Goal: Task Accomplishment & Management: Use online tool/utility

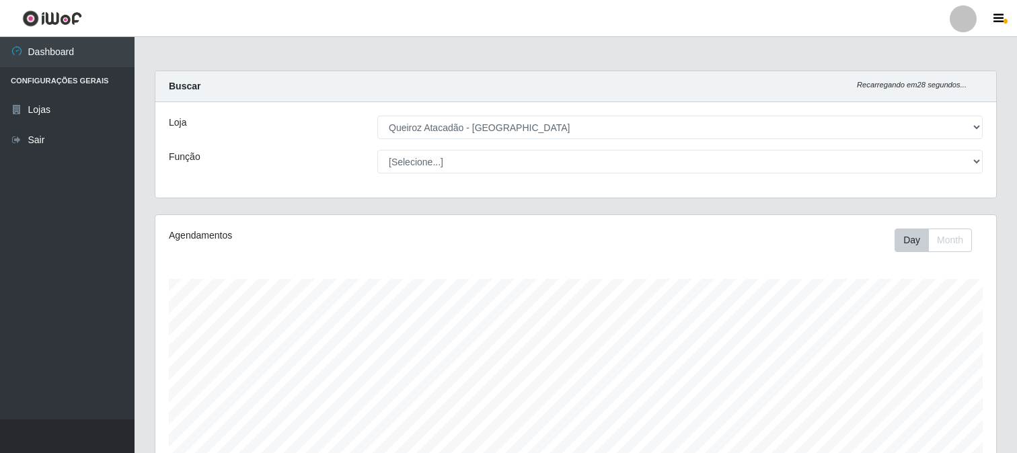
select select "464"
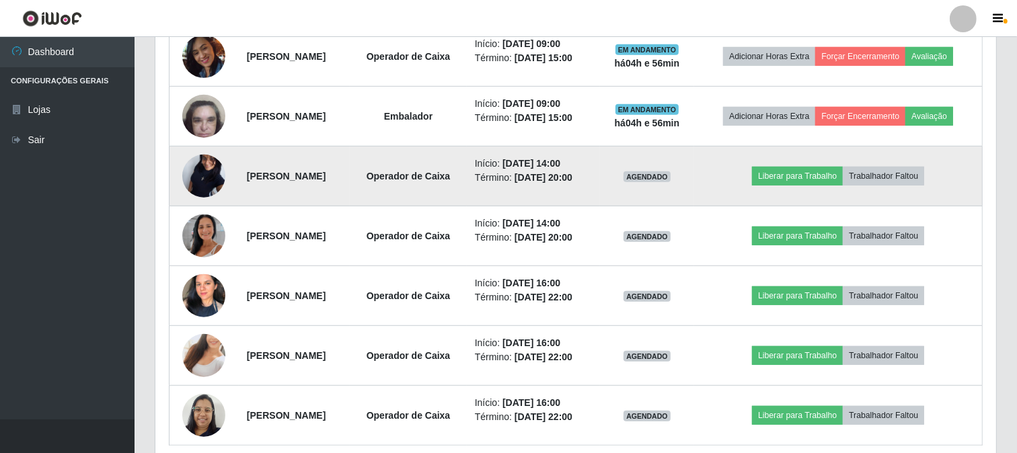
scroll to position [747, 0]
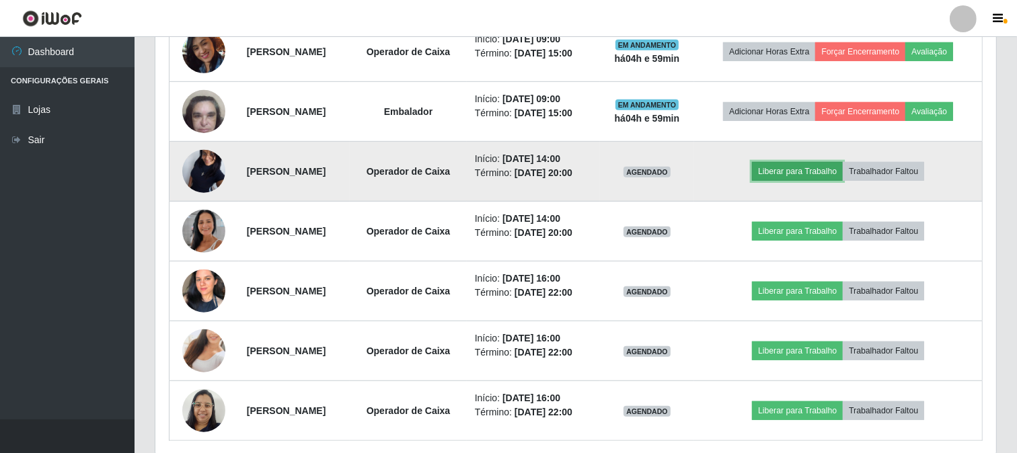
click at [796, 181] on button "Liberar para Trabalho" at bounding box center [797, 171] width 91 height 19
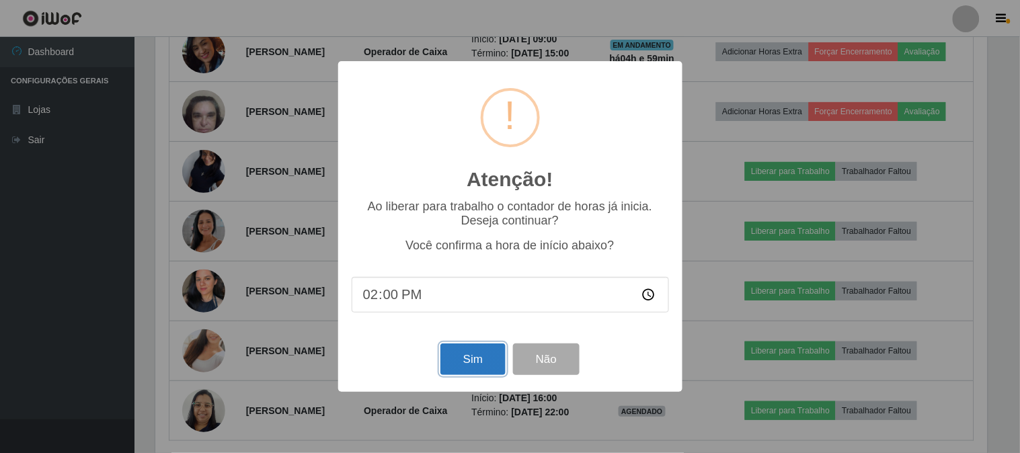
click at [498, 374] on button "Sim" at bounding box center [473, 360] width 65 height 32
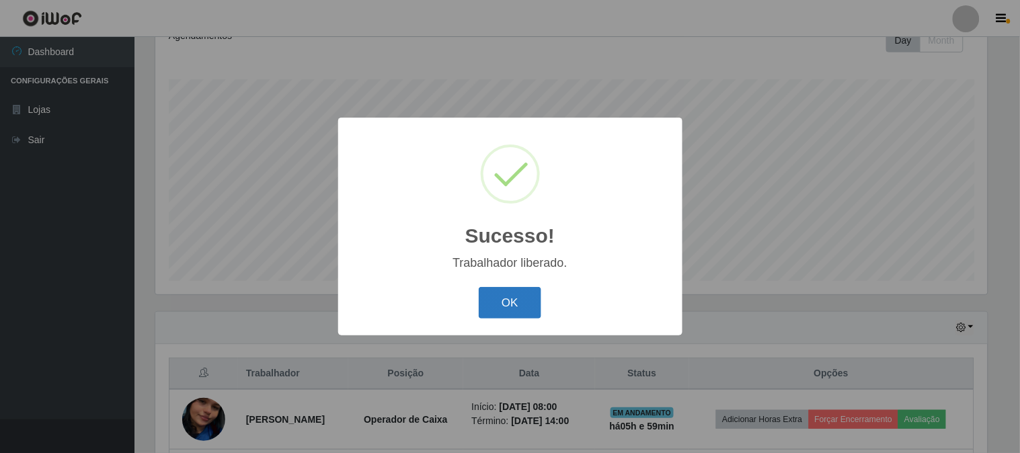
click at [517, 308] on button "OK" at bounding box center [510, 303] width 63 height 32
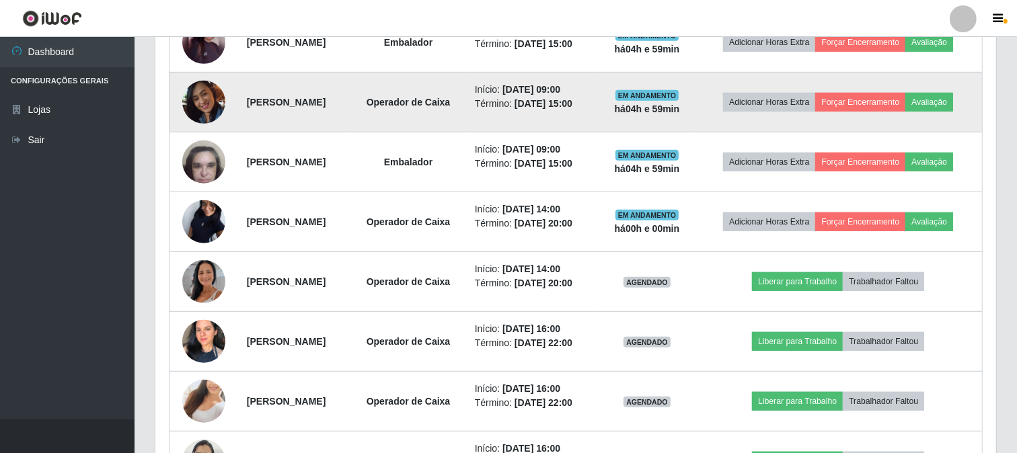
scroll to position [723, 0]
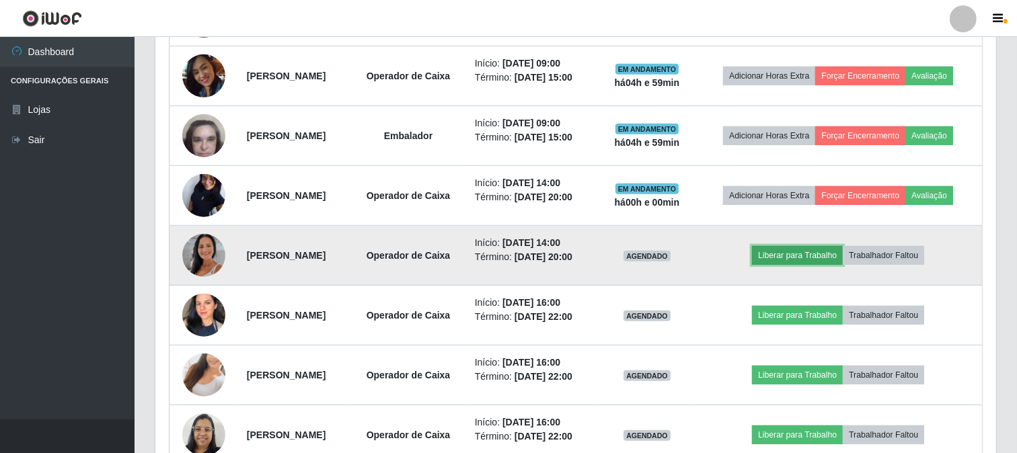
click at [795, 265] on button "Liberar para Trabalho" at bounding box center [797, 255] width 91 height 19
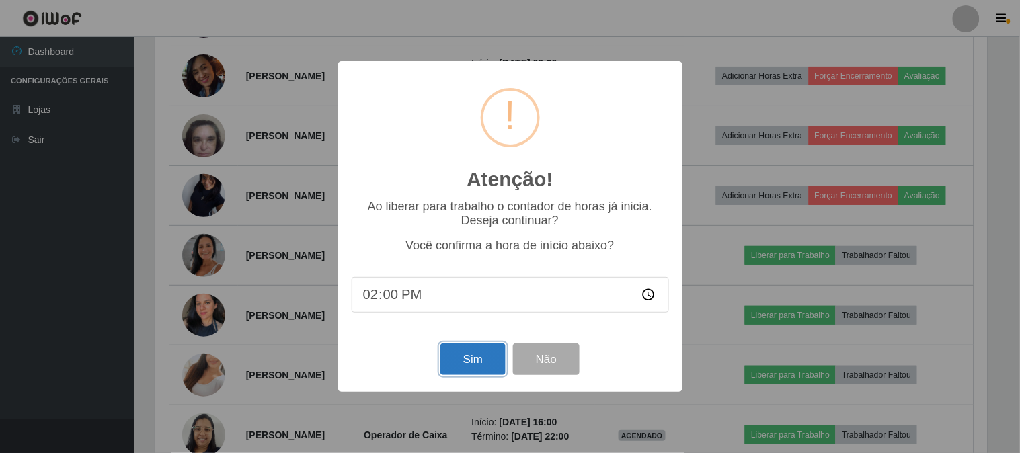
click at [467, 362] on button "Sim" at bounding box center [473, 360] width 65 height 32
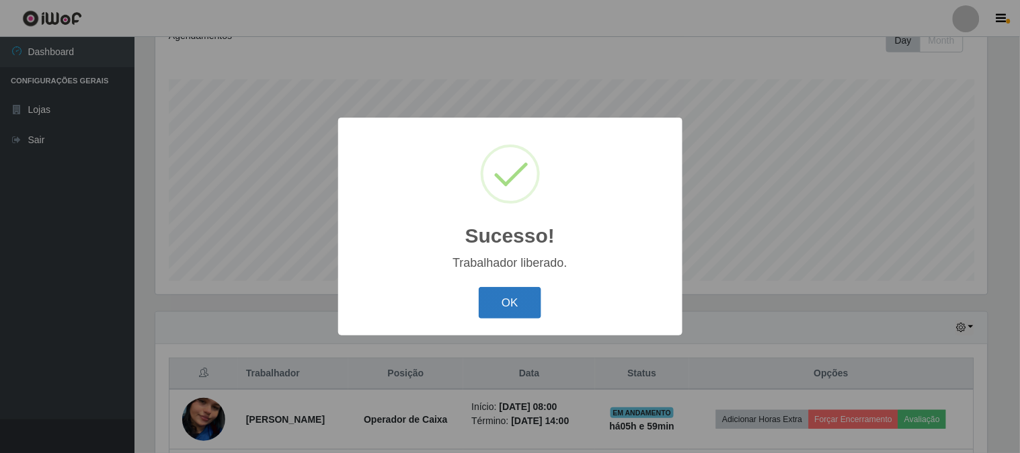
click at [496, 289] on button "OK" at bounding box center [510, 303] width 63 height 32
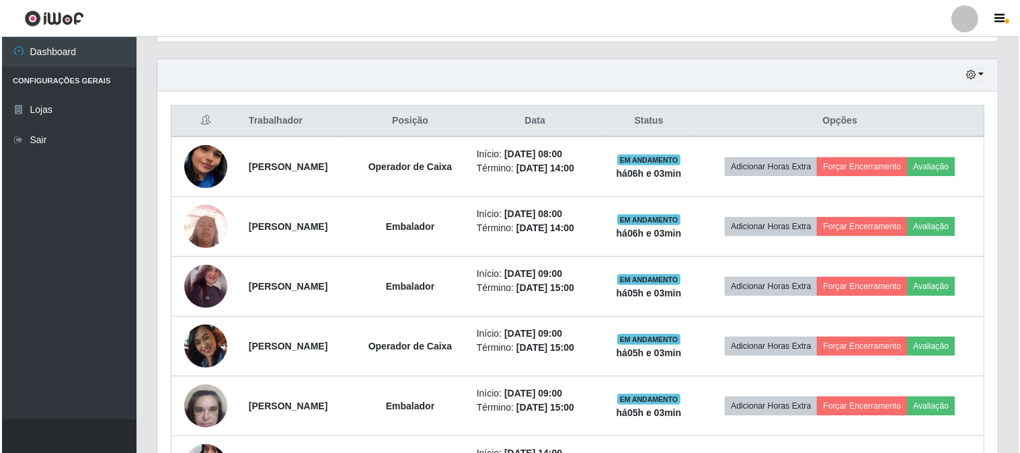
scroll to position [452, 0]
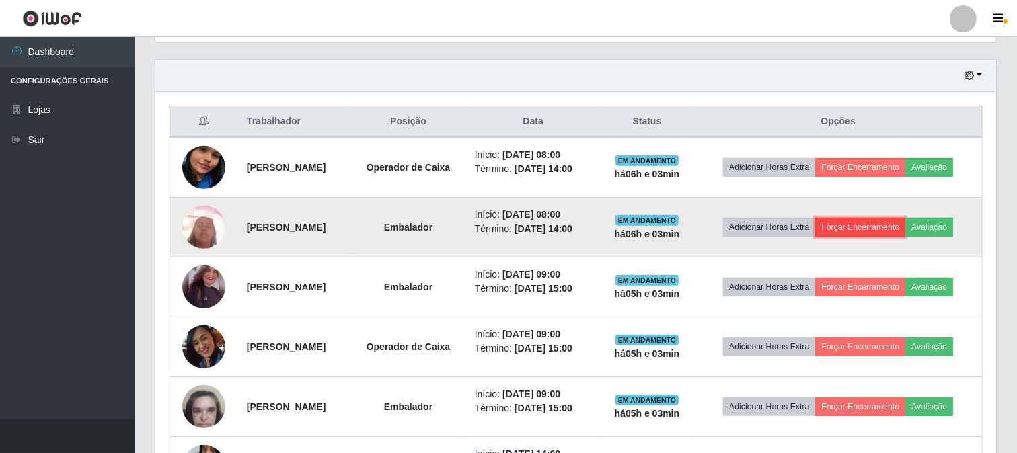
click at [905, 233] on button "Forçar Encerramento" at bounding box center [860, 227] width 90 height 19
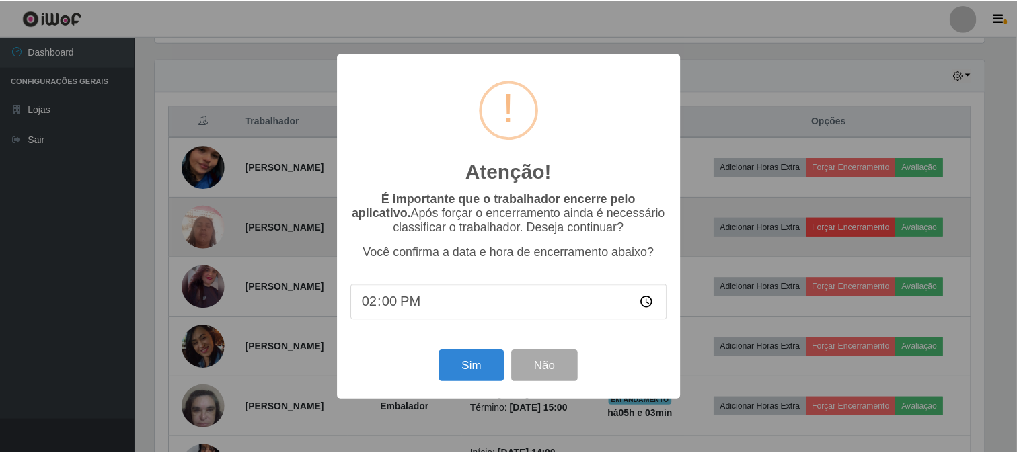
scroll to position [278, 832]
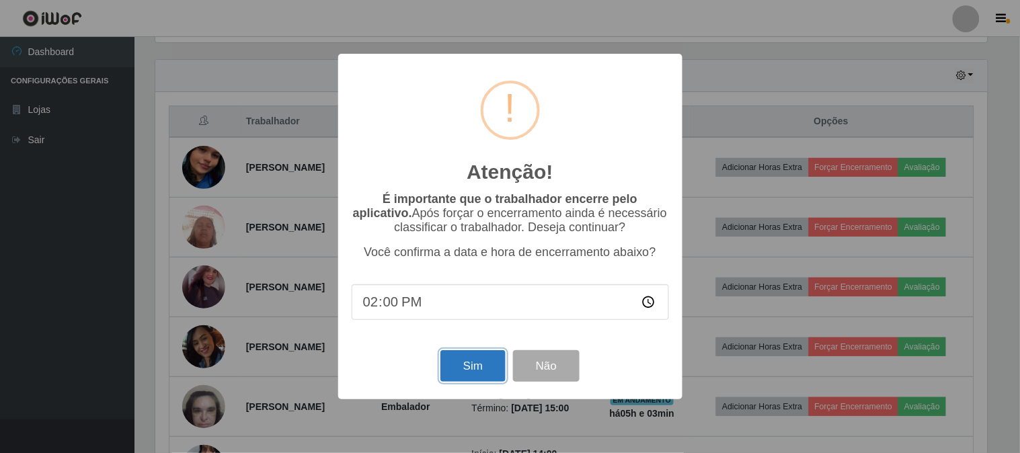
click at [485, 357] on button "Sim" at bounding box center [473, 366] width 65 height 32
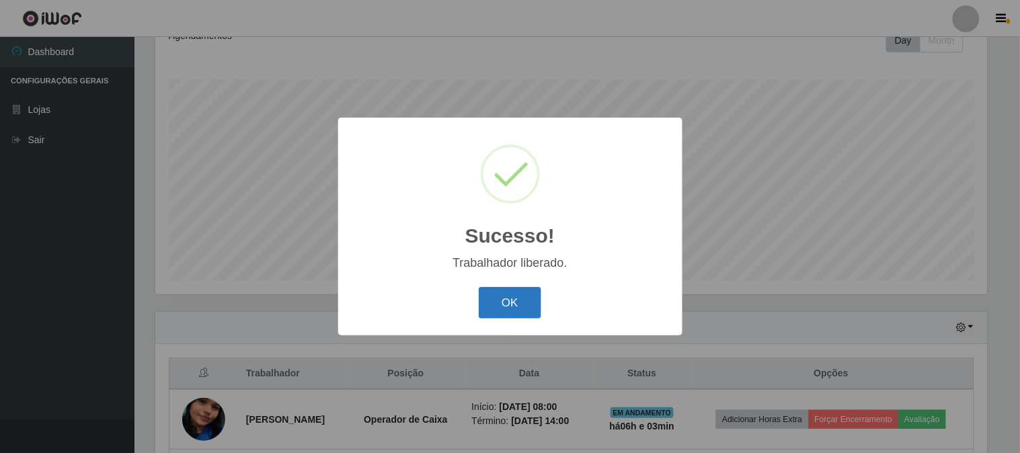
click at [513, 311] on button "OK" at bounding box center [510, 303] width 63 height 32
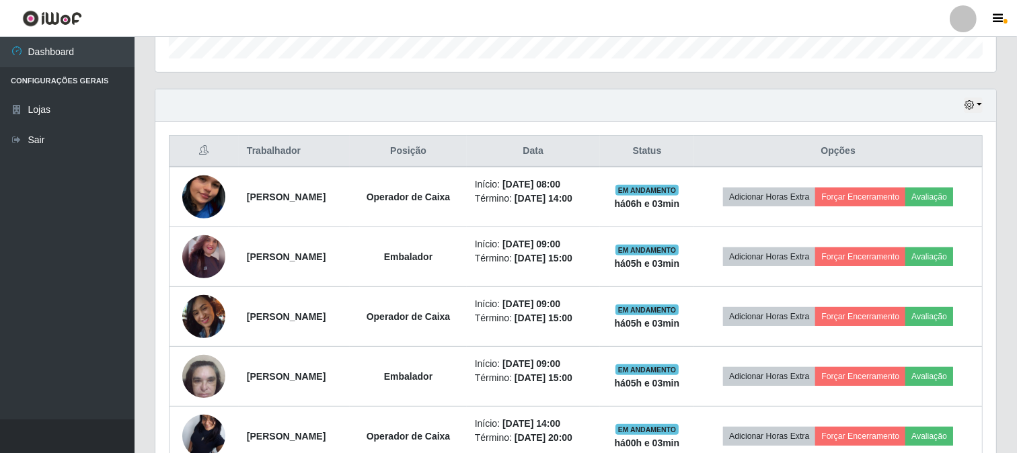
scroll to position [424, 0]
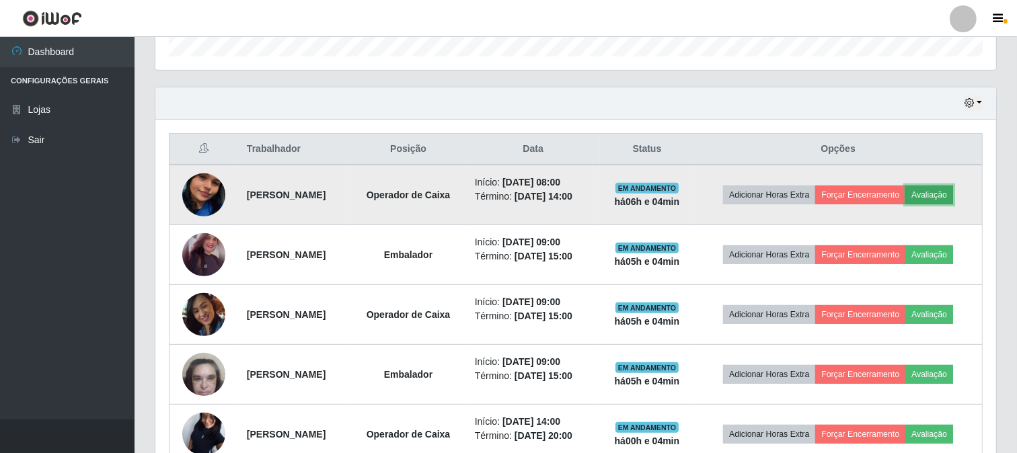
click at [905, 204] on button "Avaliação" at bounding box center [929, 195] width 48 height 19
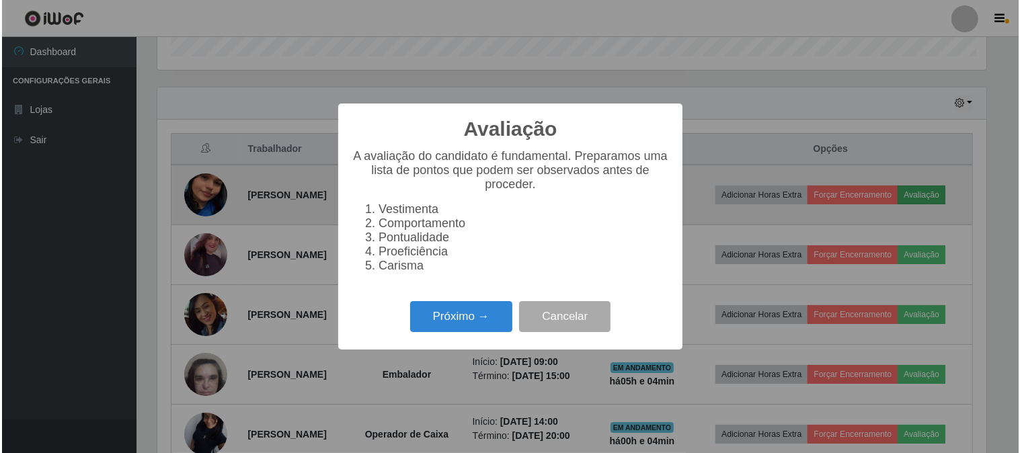
scroll to position [278, 832]
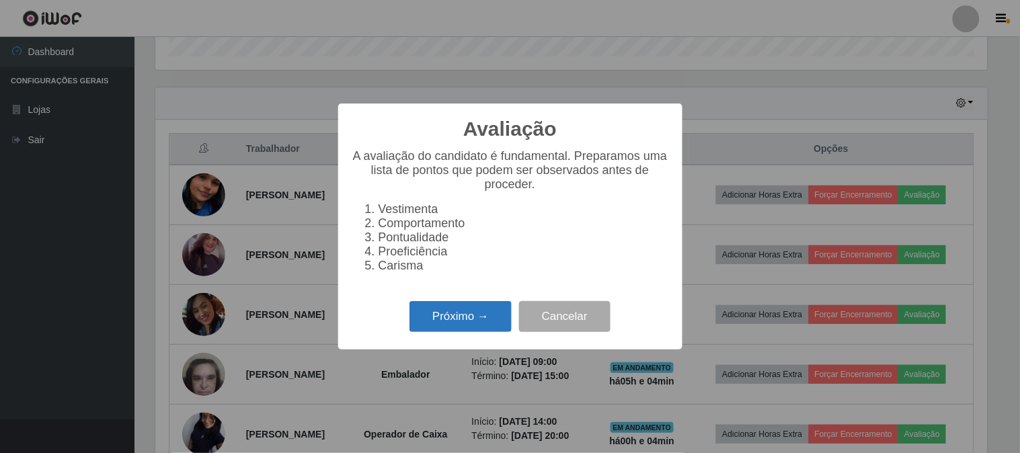
click at [476, 319] on button "Próximo →" at bounding box center [461, 317] width 102 height 32
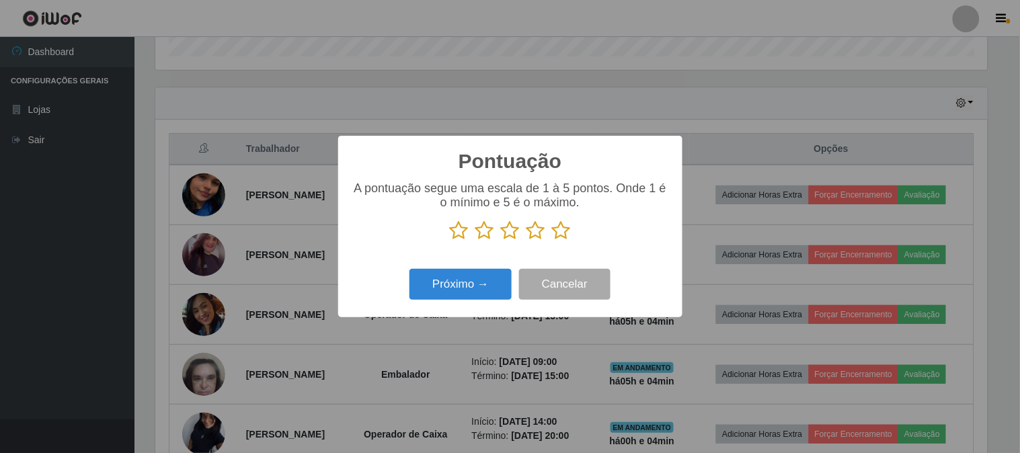
scroll to position [672370, 671816]
click at [555, 231] on icon at bounding box center [561, 231] width 19 height 20
click at [552, 241] on input "radio" at bounding box center [552, 241] width 0 height 0
click at [473, 266] on div "Pontuação × A pontuação segue uma escala de 1 à 5 pontos. Onde 1 é o mínimo e 5…" at bounding box center [510, 226] width 344 height 181
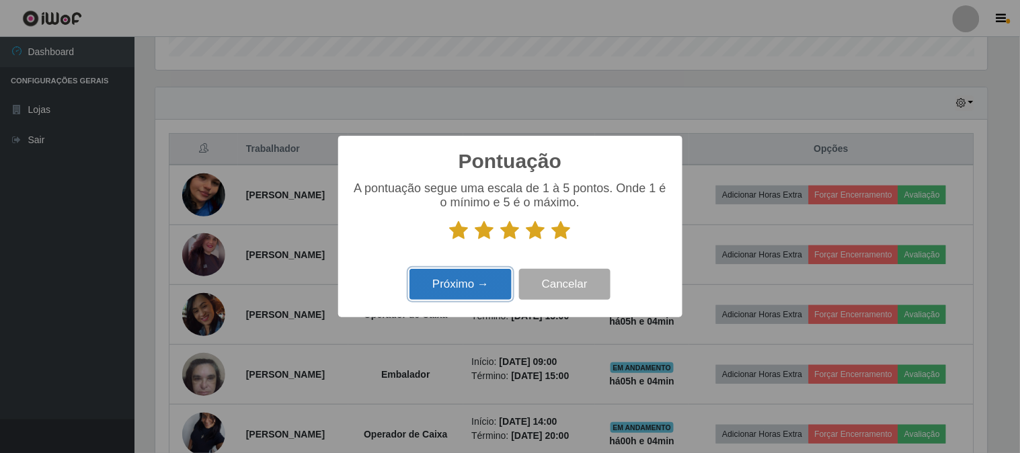
click at [472, 278] on button "Próximo →" at bounding box center [461, 285] width 102 height 32
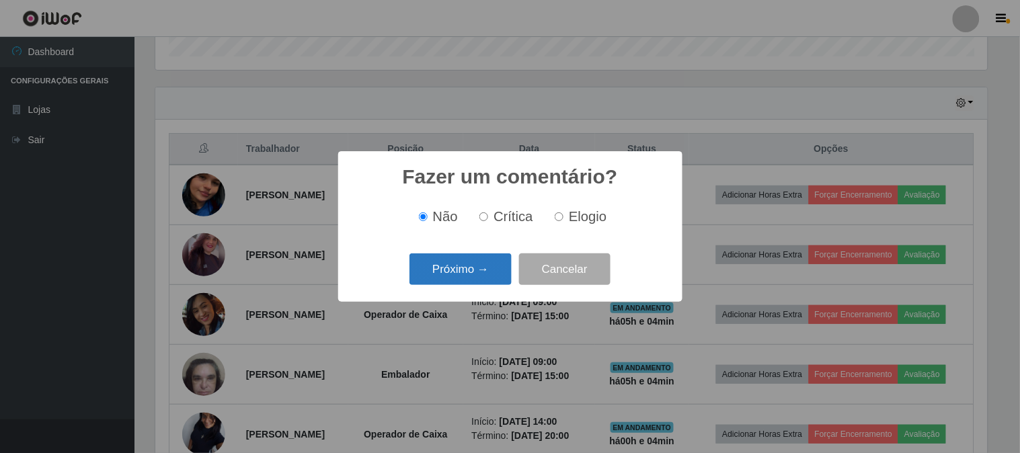
click at [479, 274] on button "Próximo →" at bounding box center [461, 270] width 102 height 32
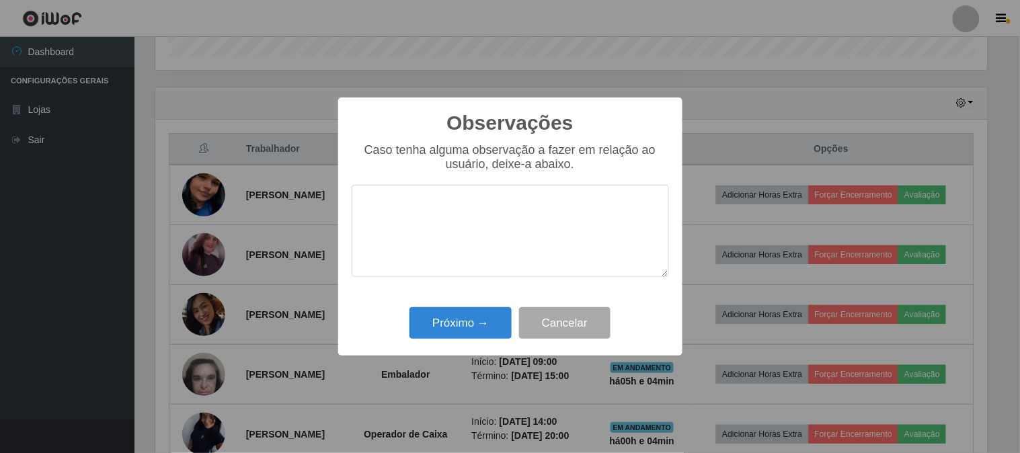
click at [479, 303] on div "Observações × Caso tenha alguma observação a fazer em relação ao usuário, deixe…" at bounding box center [510, 227] width 344 height 259
click at [479, 312] on button "Próximo →" at bounding box center [461, 323] width 102 height 32
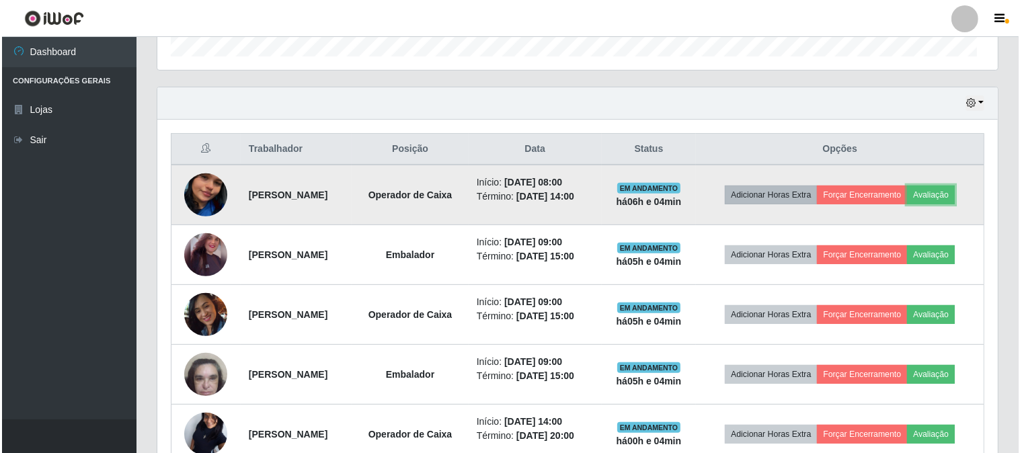
scroll to position [278, 841]
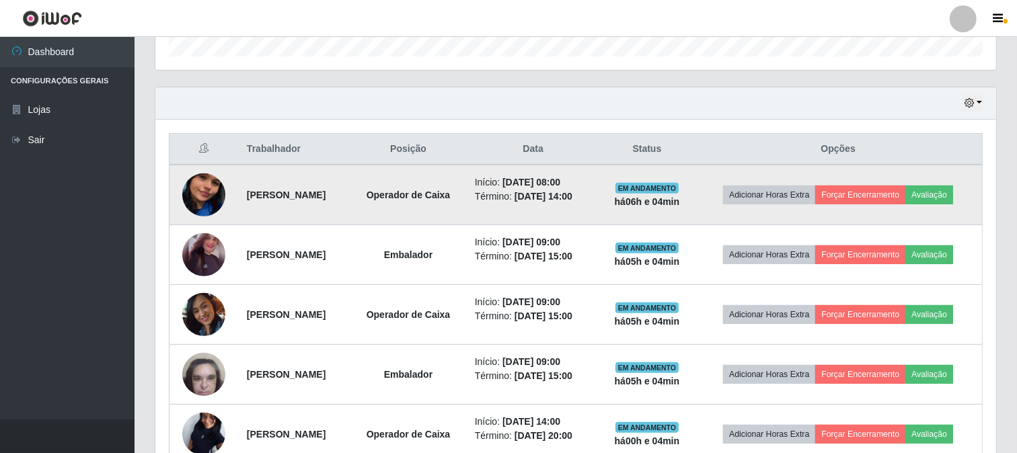
click at [886, 179] on td "Adicionar Horas Extra Forçar Encerramento Avaliação" at bounding box center [838, 195] width 288 height 61
click at [888, 186] on button "Forçar Encerramento" at bounding box center [860, 195] width 90 height 19
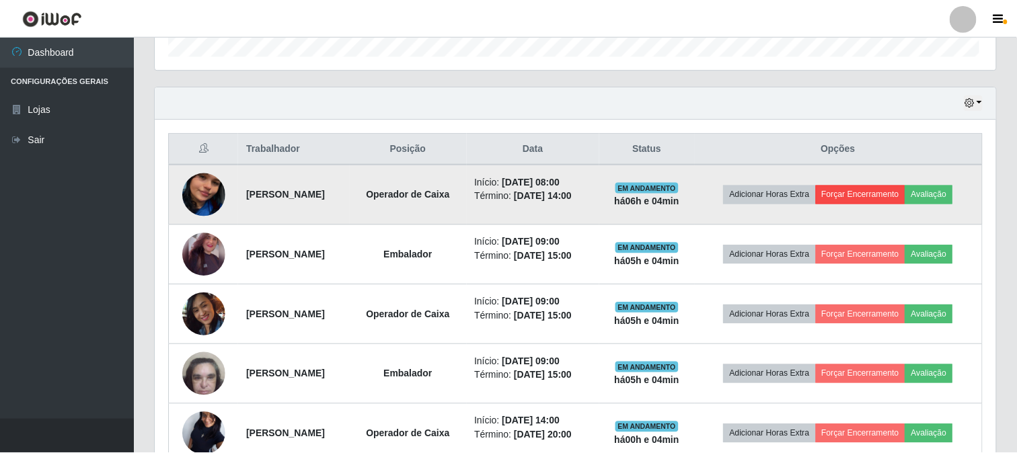
scroll to position [278, 832]
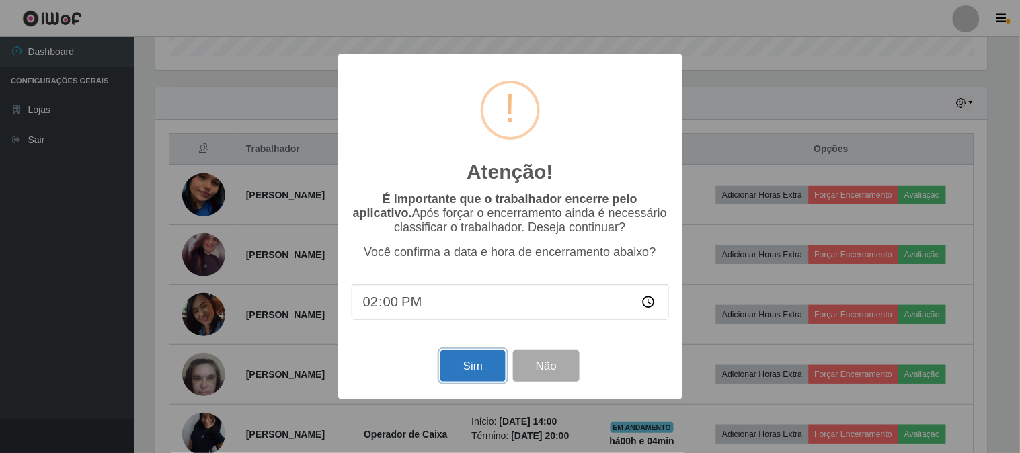
click at [494, 354] on button "Sim" at bounding box center [473, 366] width 65 height 32
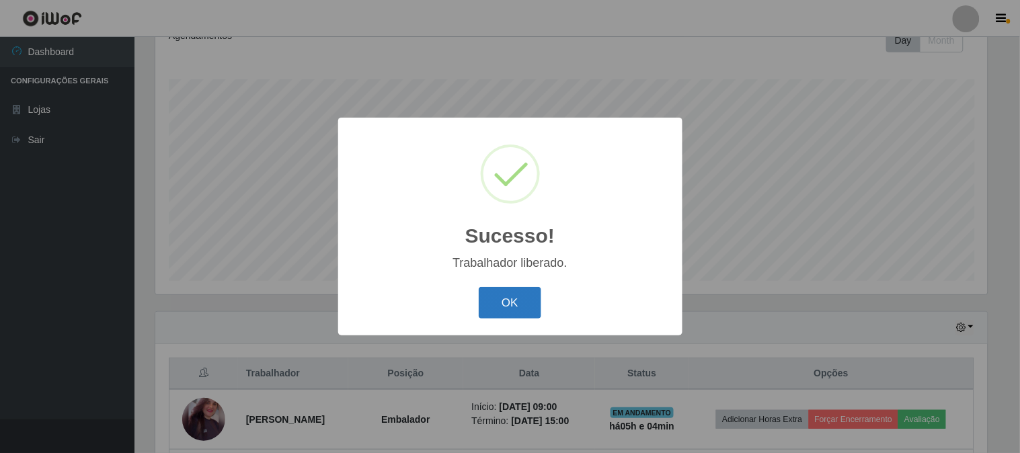
click at [526, 305] on button "OK" at bounding box center [510, 303] width 63 height 32
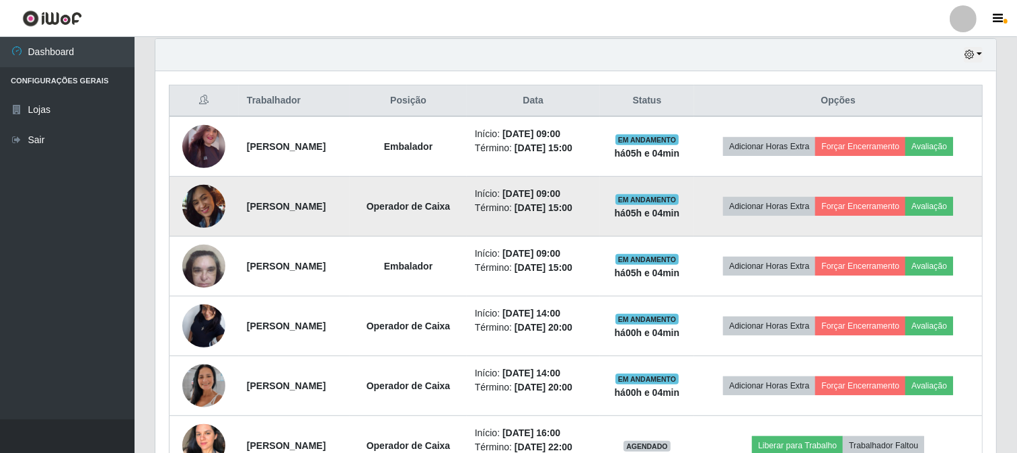
scroll to position [499, 0]
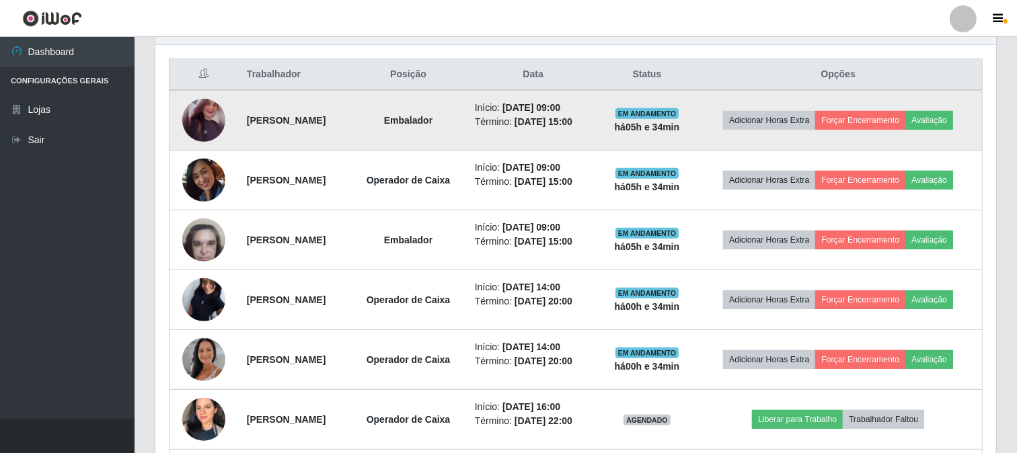
drag, startPoint x: 764, startPoint y: 79, endPoint x: 755, endPoint y: 99, distance: 22.3
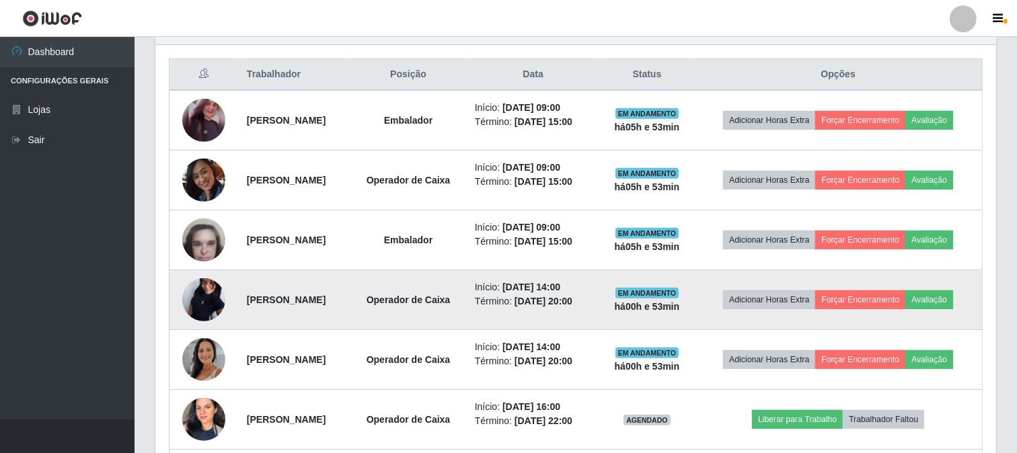
drag, startPoint x: 755, startPoint y: 99, endPoint x: 410, endPoint y: 301, distance: 399.2
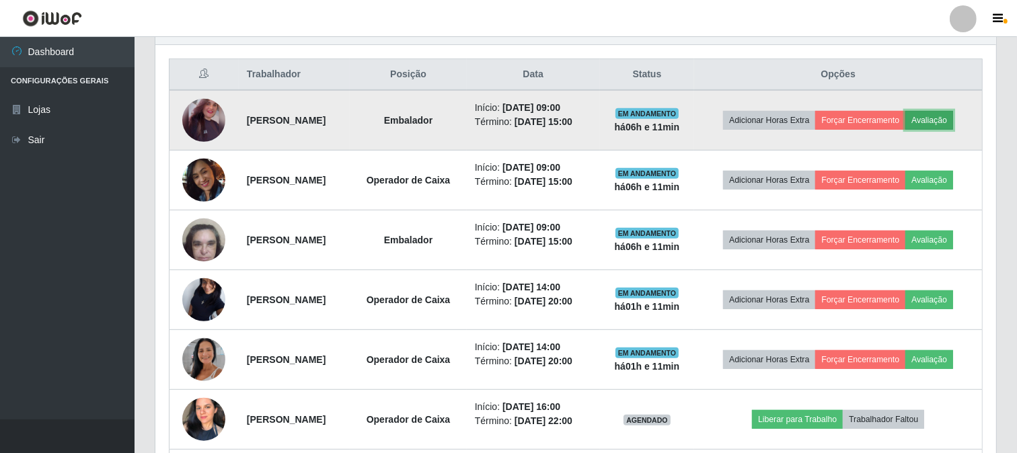
click at [905, 124] on button "Avaliação" at bounding box center [929, 120] width 48 height 19
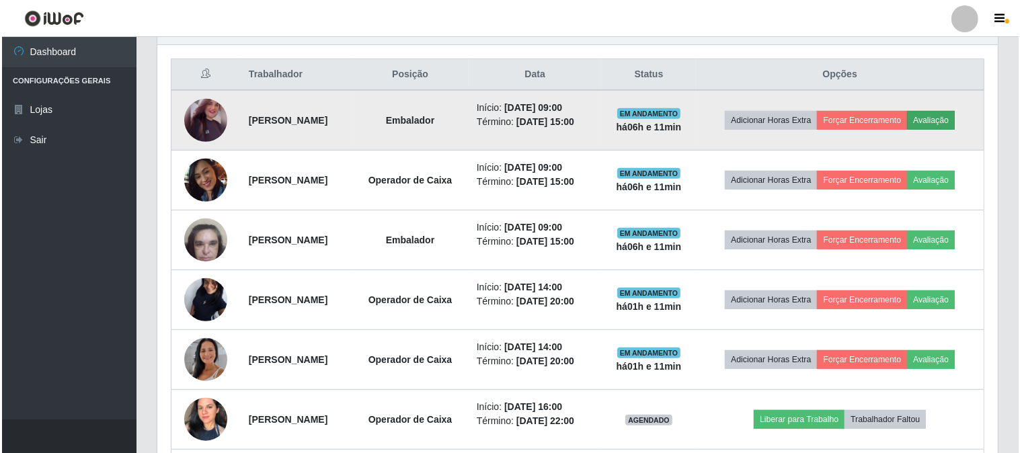
scroll to position [278, 832]
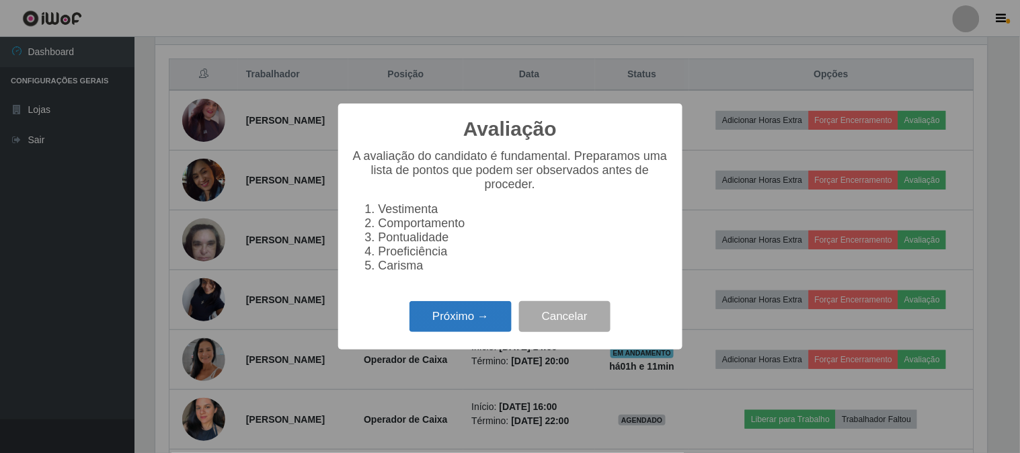
click at [463, 313] on button "Próximo →" at bounding box center [461, 317] width 102 height 32
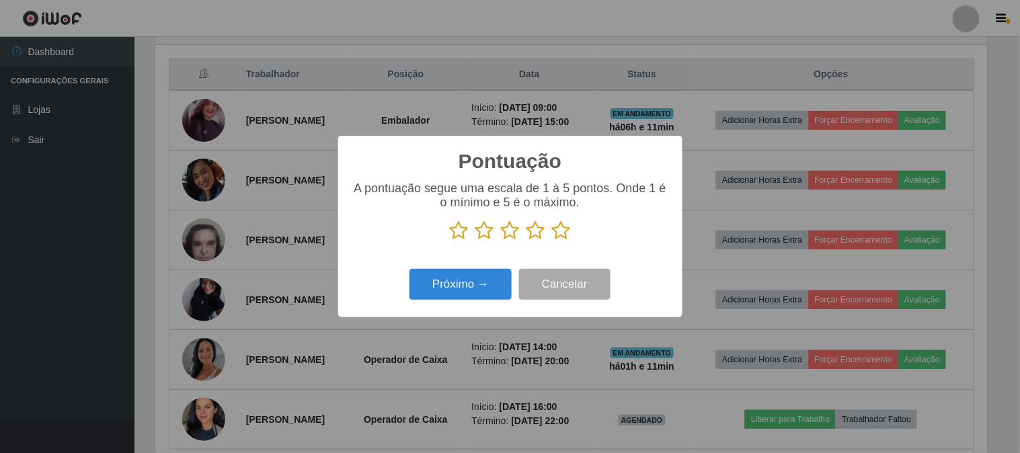
click at [558, 232] on icon at bounding box center [561, 231] width 19 height 20
click at [552, 241] on input "radio" at bounding box center [552, 241] width 0 height 0
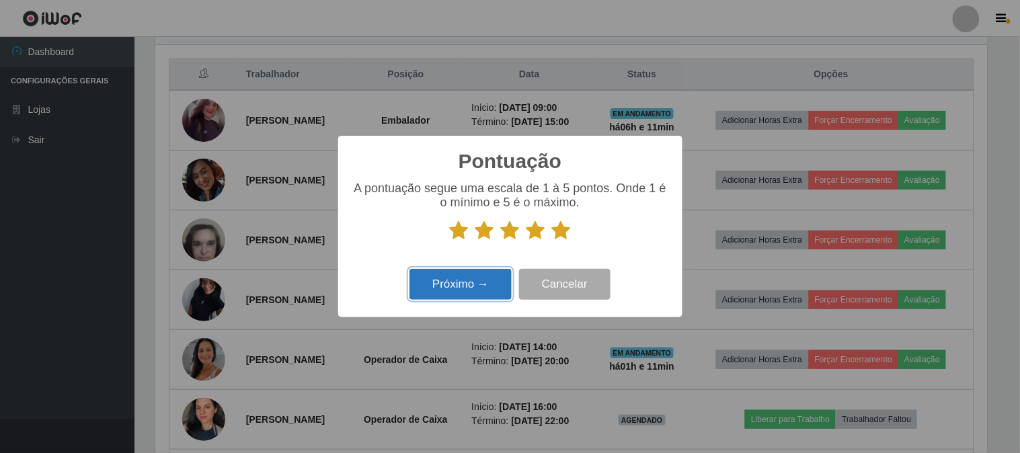
click at [480, 279] on button "Próximo →" at bounding box center [461, 285] width 102 height 32
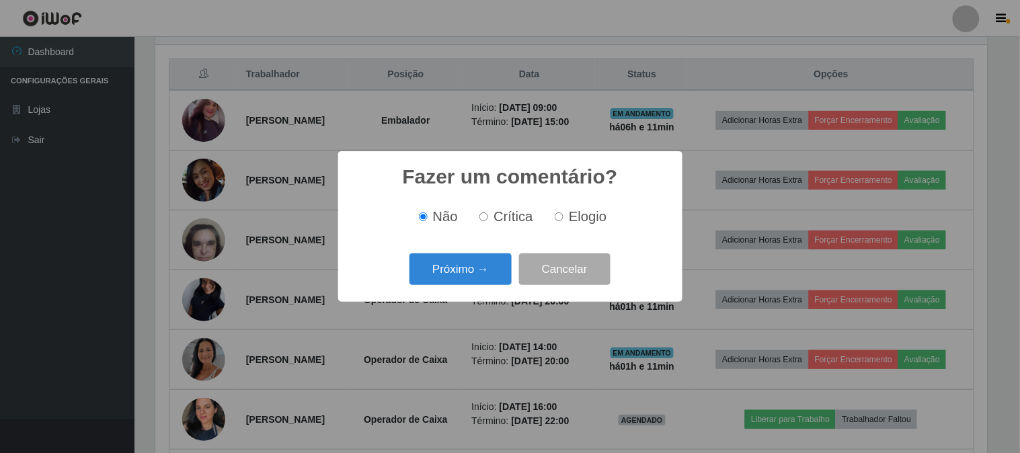
click at [480, 279] on button "Próximo →" at bounding box center [461, 270] width 102 height 32
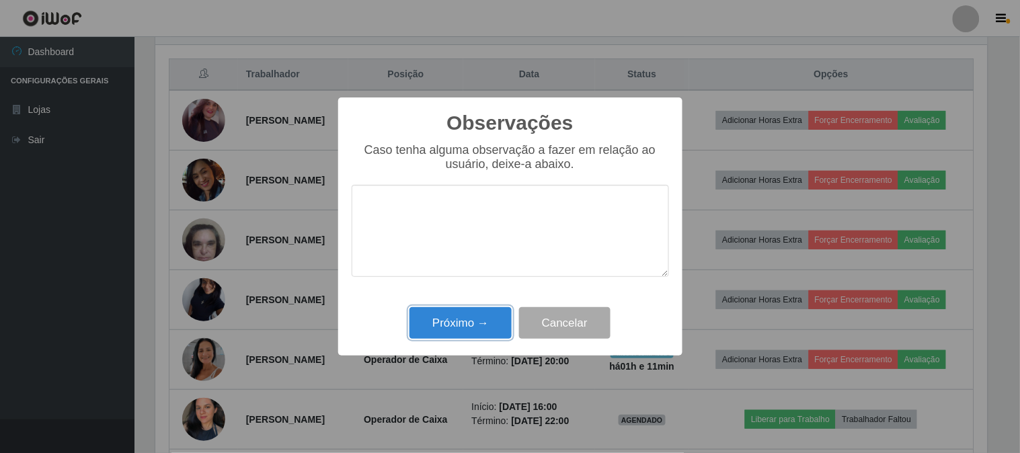
drag, startPoint x: 480, startPoint y: 320, endPoint x: 489, endPoint y: 311, distance: 12.4
click at [480, 321] on button "Próximo →" at bounding box center [461, 323] width 102 height 32
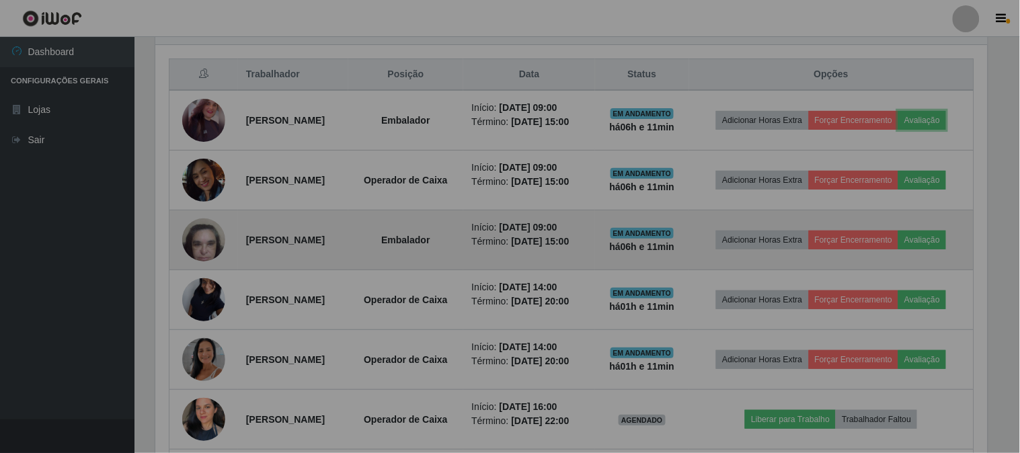
scroll to position [278, 841]
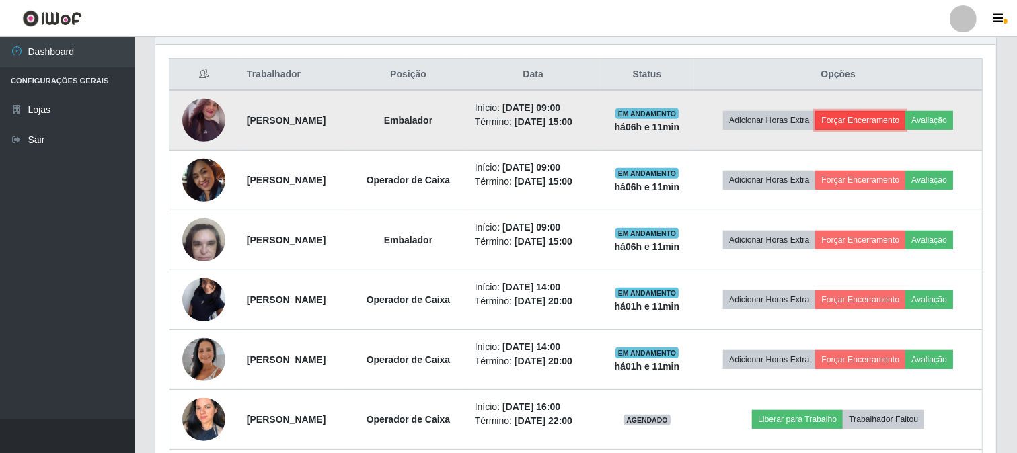
click at [878, 116] on button "Forçar Encerramento" at bounding box center [860, 120] width 90 height 19
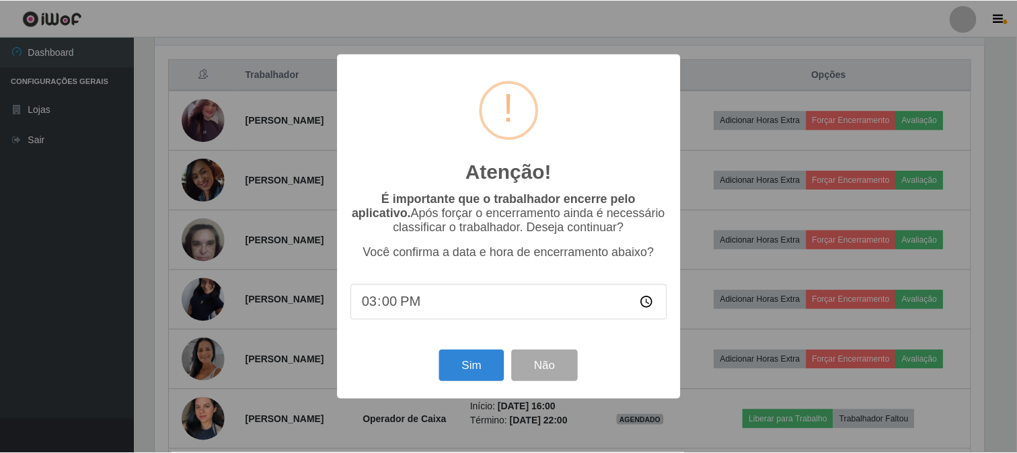
scroll to position [278, 832]
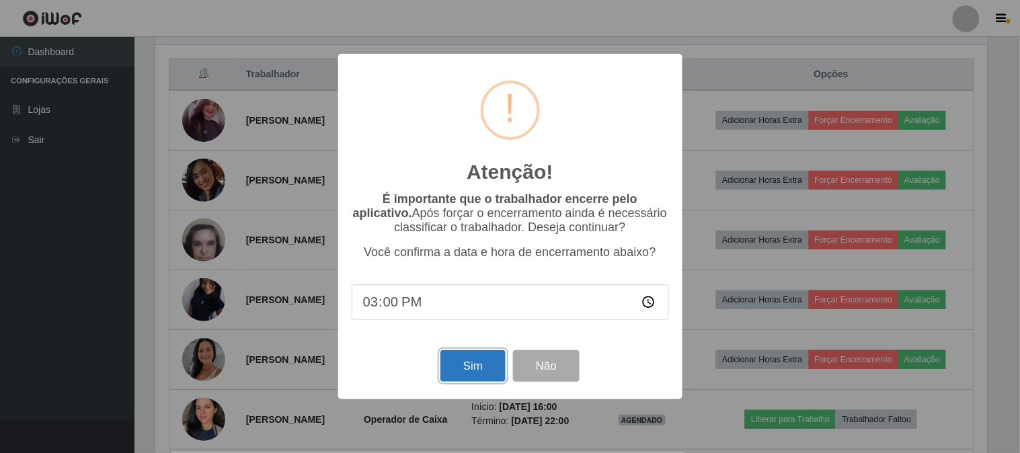
click at [471, 358] on button "Sim" at bounding box center [473, 366] width 65 height 32
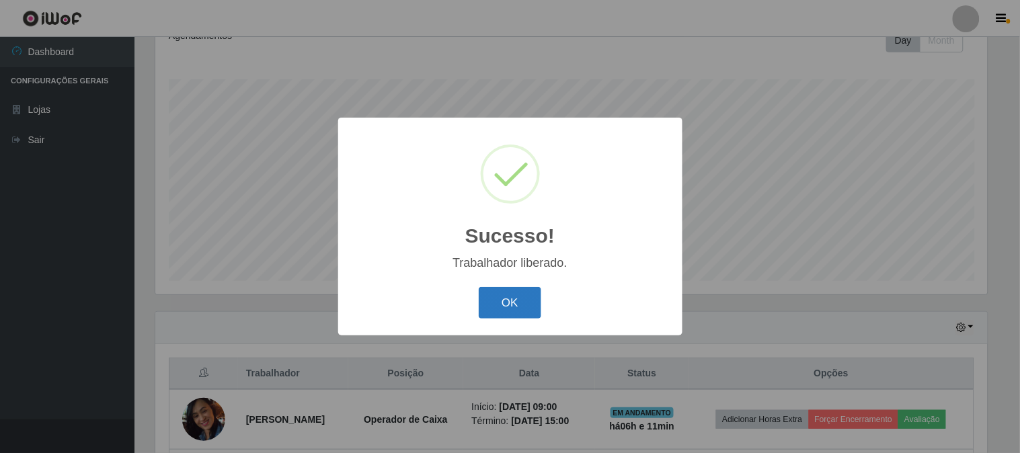
click at [505, 313] on button "OK" at bounding box center [510, 303] width 63 height 32
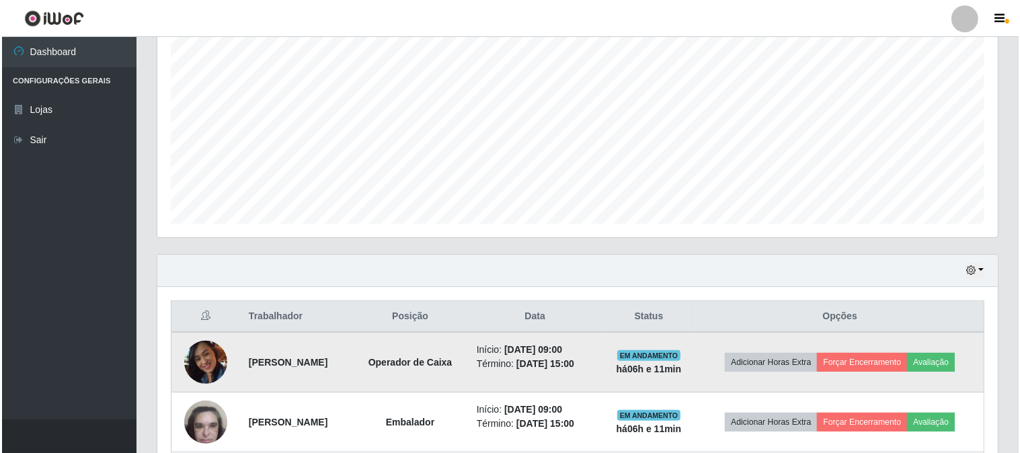
scroll to position [350, 0]
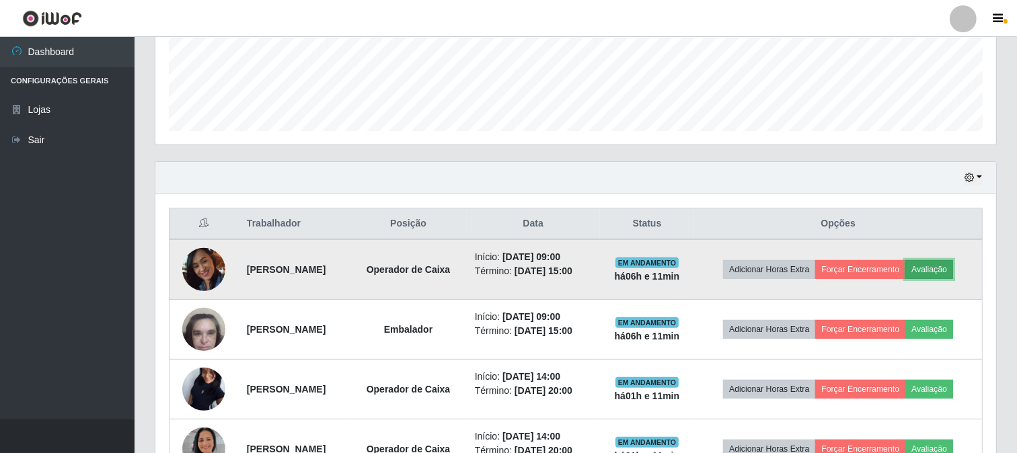
click at [905, 279] on button "Avaliação" at bounding box center [929, 269] width 48 height 19
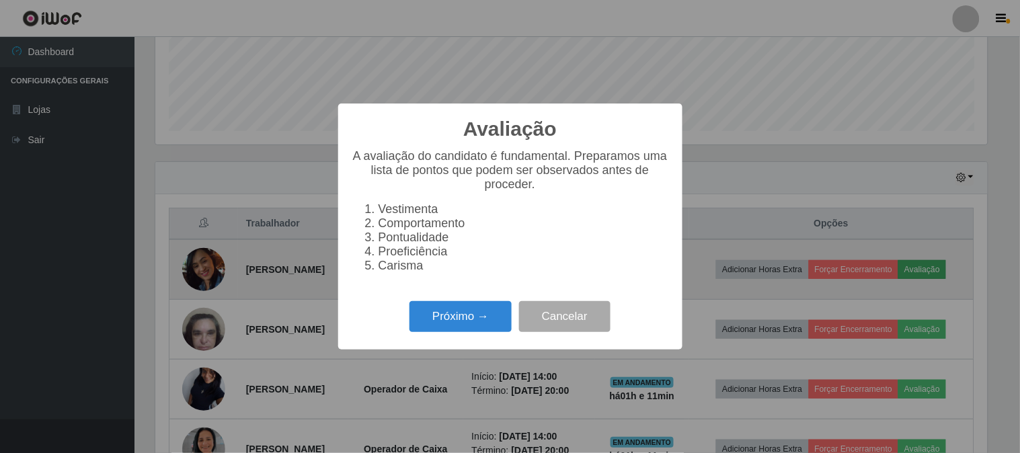
scroll to position [278, 832]
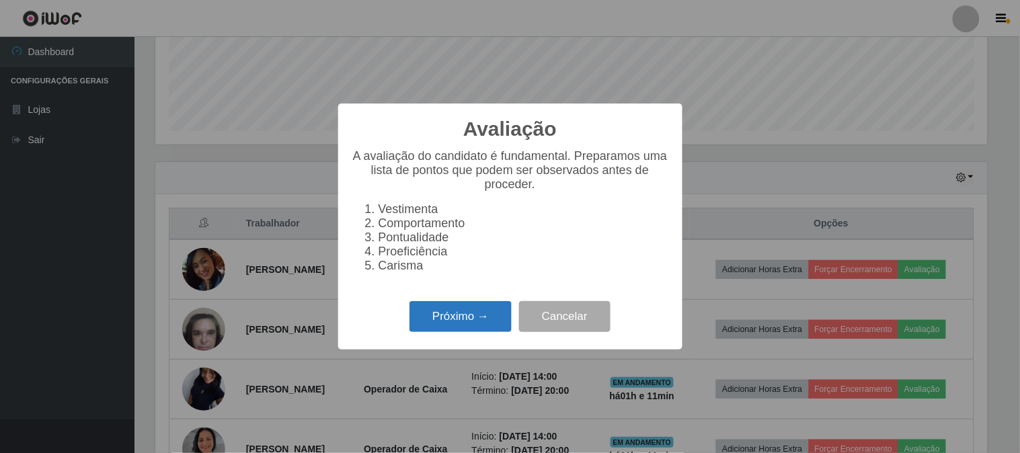
click at [452, 311] on button "Próximo →" at bounding box center [461, 317] width 102 height 32
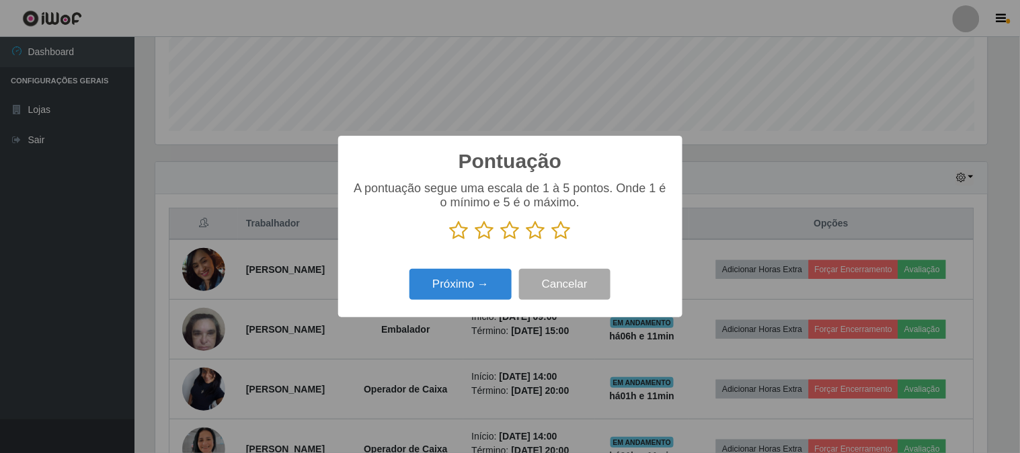
scroll to position [672370, 671816]
click at [564, 231] on icon at bounding box center [561, 231] width 19 height 20
click at [552, 241] on input "radio" at bounding box center [552, 241] width 0 height 0
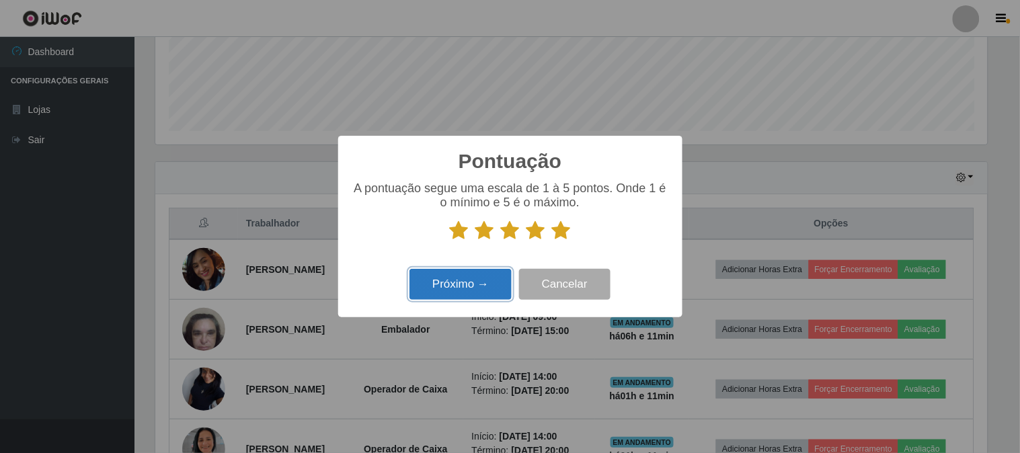
click at [463, 281] on button "Próximo →" at bounding box center [461, 285] width 102 height 32
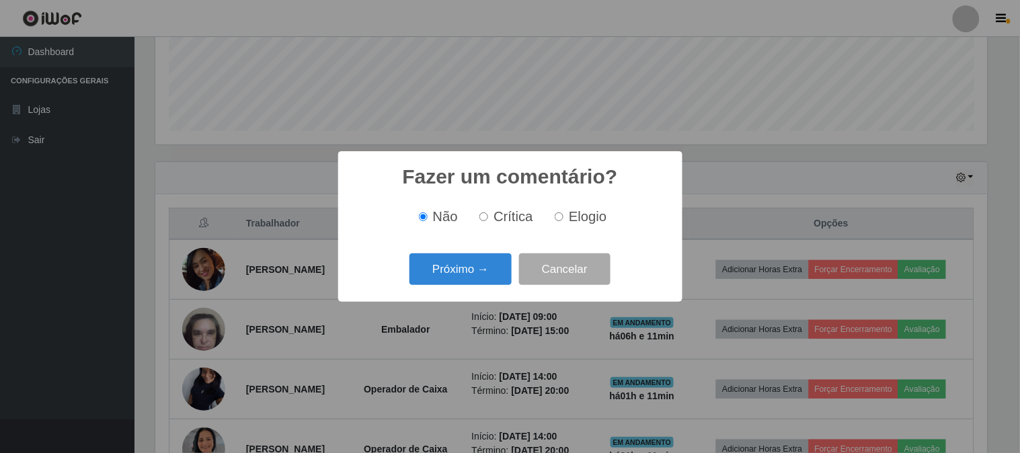
click at [463, 281] on button "Próximo →" at bounding box center [461, 270] width 102 height 32
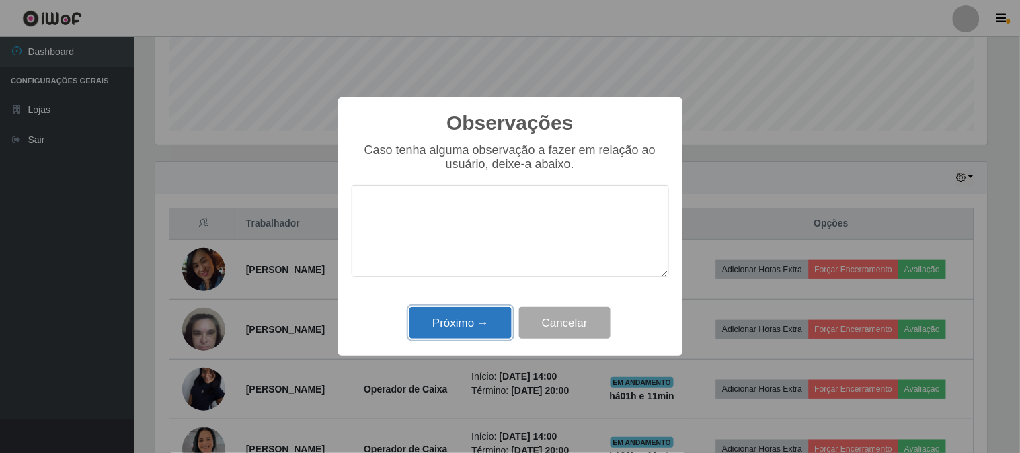
click at [461, 325] on button "Próximo →" at bounding box center [461, 323] width 102 height 32
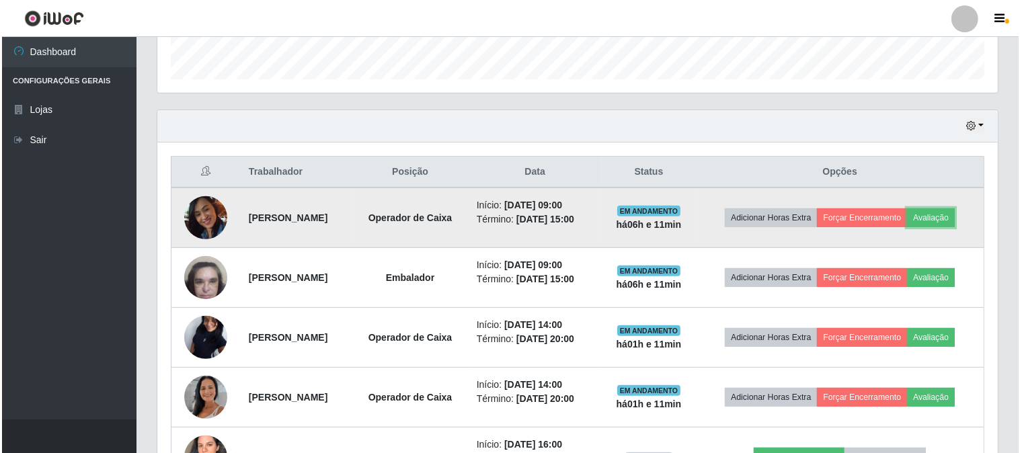
scroll to position [350, 0]
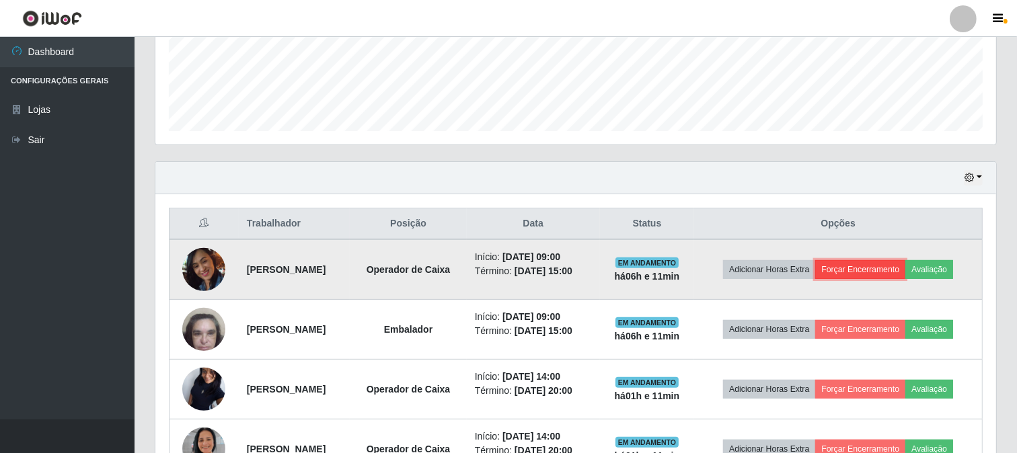
click at [905, 260] on button "Forçar Encerramento" at bounding box center [860, 269] width 90 height 19
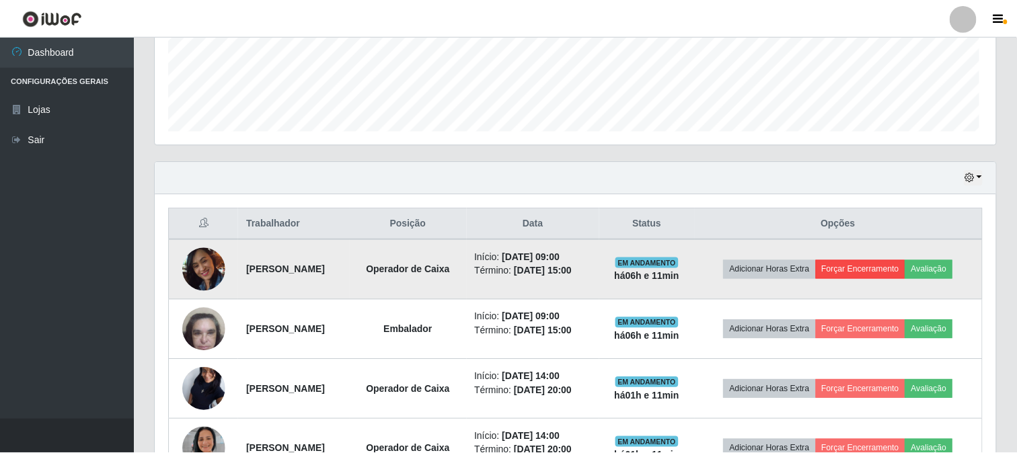
scroll to position [278, 832]
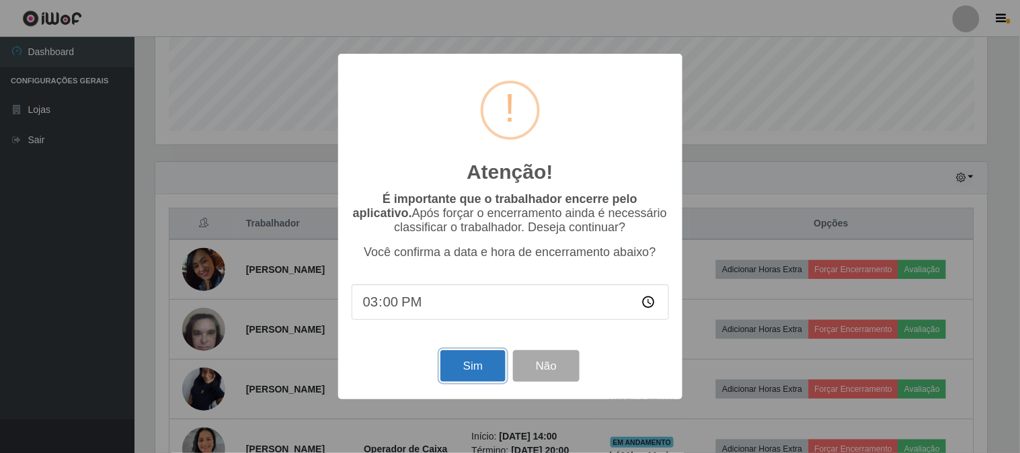
click at [461, 372] on button "Sim" at bounding box center [473, 366] width 65 height 32
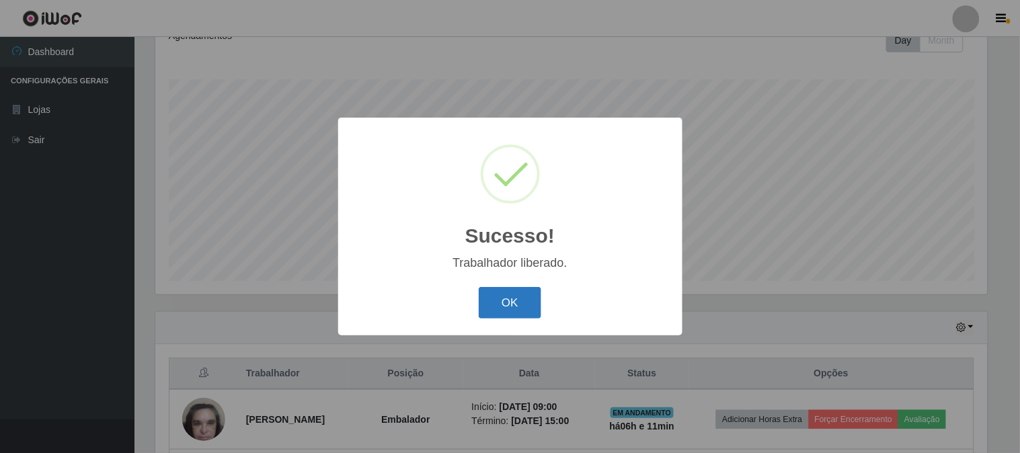
click at [498, 315] on button "OK" at bounding box center [510, 303] width 63 height 32
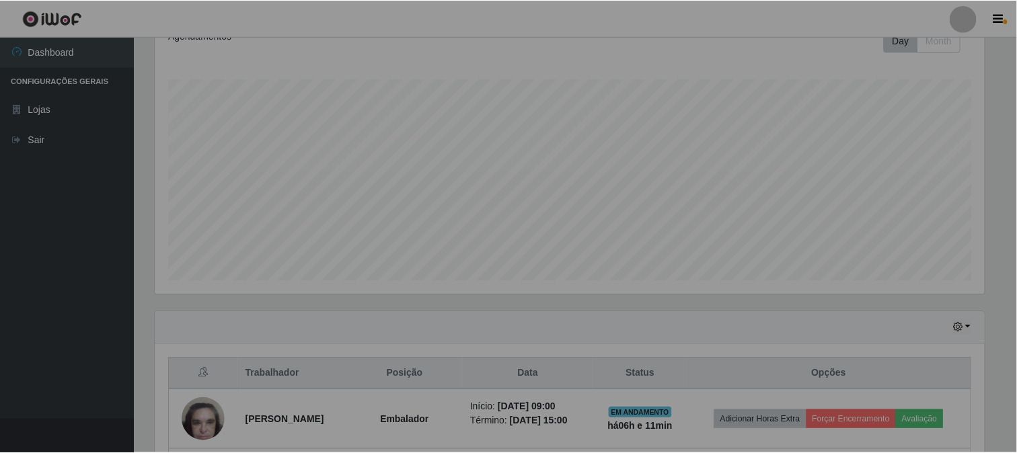
scroll to position [0, 0]
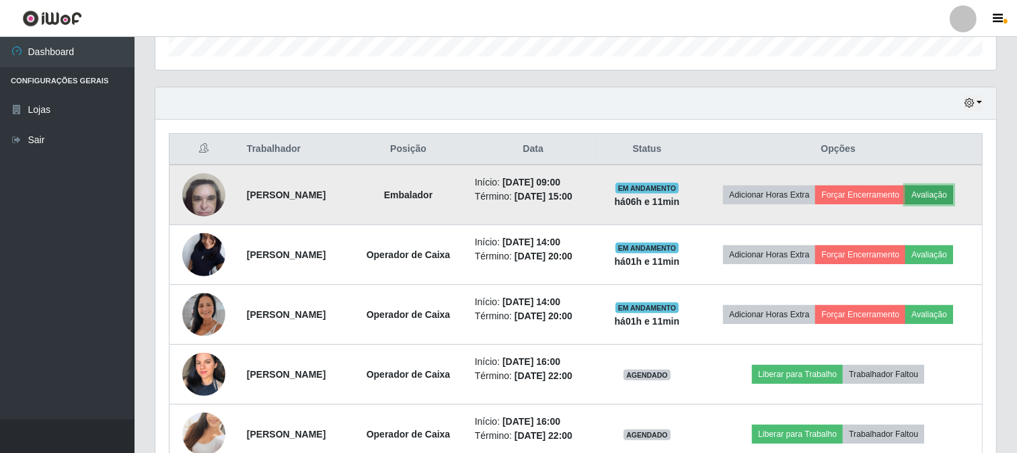
click at [905, 204] on button "Avaliação" at bounding box center [929, 195] width 48 height 19
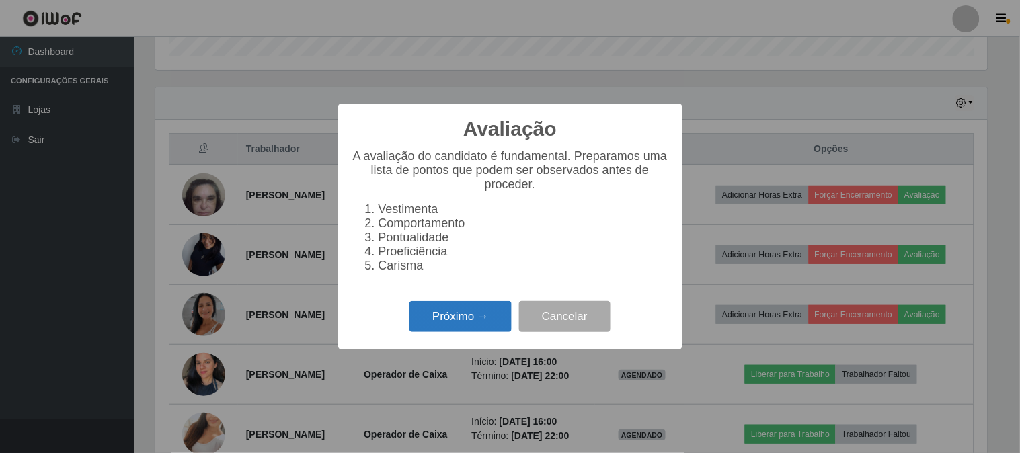
click at [469, 313] on button "Próximo →" at bounding box center [461, 317] width 102 height 32
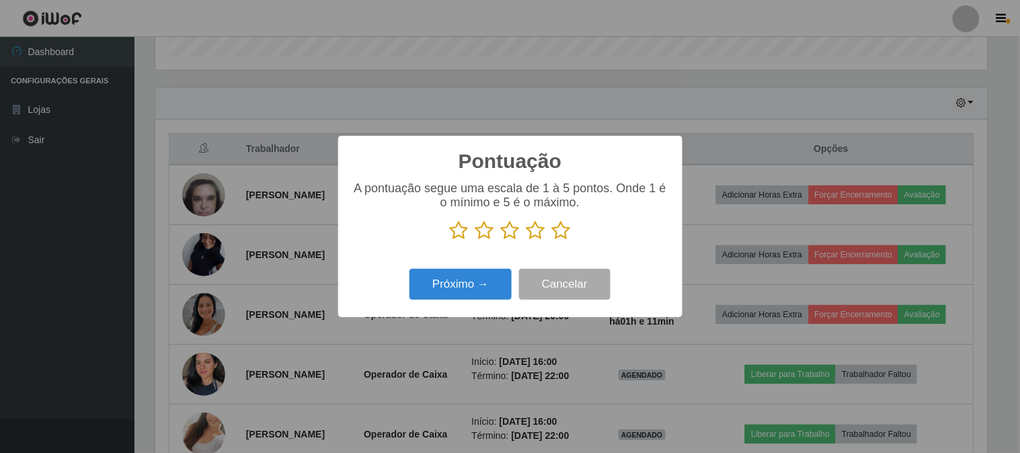
click at [560, 230] on icon at bounding box center [561, 231] width 19 height 20
click at [552, 241] on input "radio" at bounding box center [552, 241] width 0 height 0
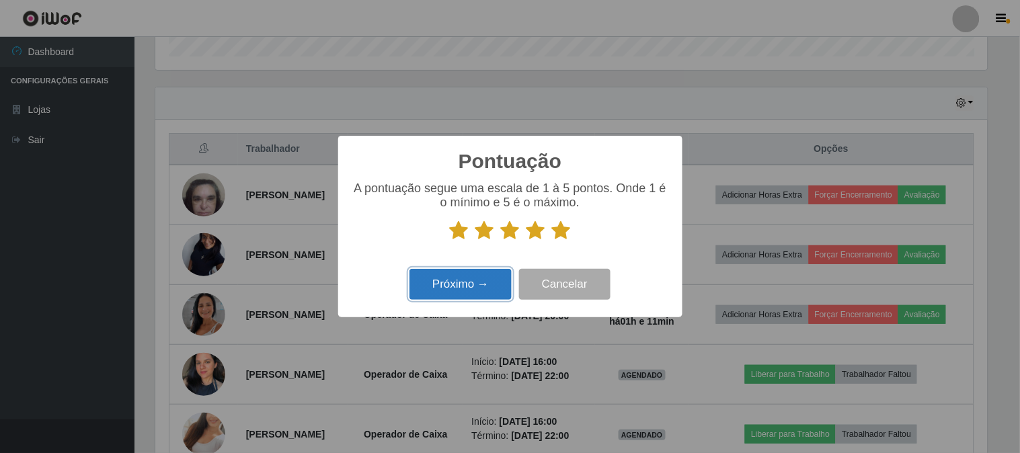
click at [459, 293] on button "Próximo →" at bounding box center [461, 285] width 102 height 32
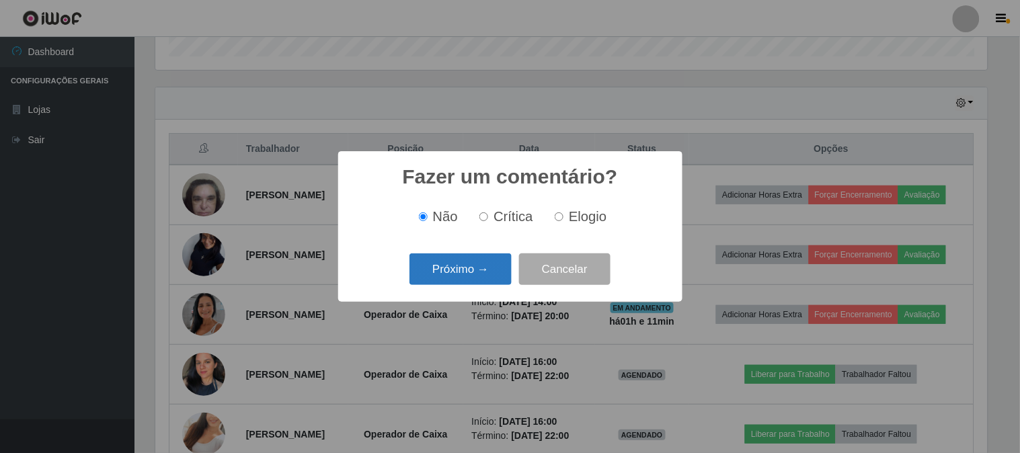
click at [476, 280] on button "Próximo →" at bounding box center [461, 270] width 102 height 32
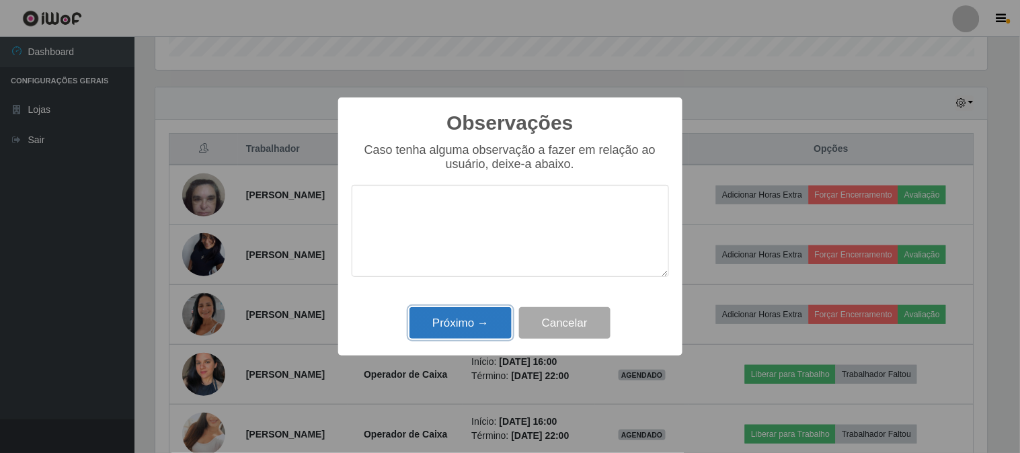
click at [486, 313] on button "Próximo →" at bounding box center [461, 323] width 102 height 32
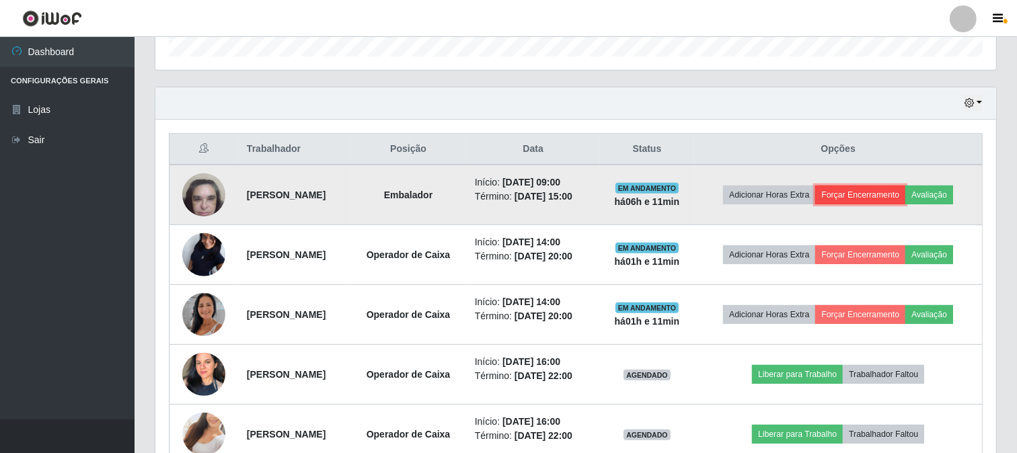
click at [895, 186] on button "Forçar Encerramento" at bounding box center [860, 195] width 90 height 19
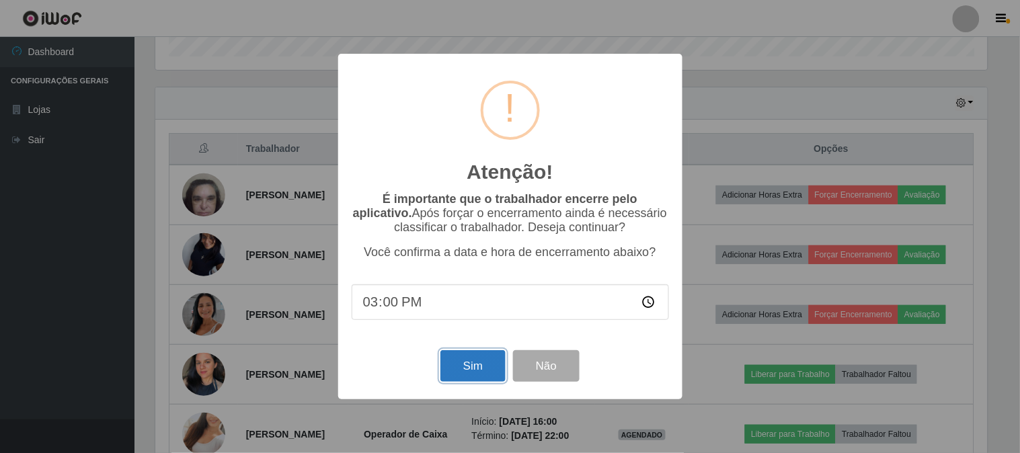
click at [470, 362] on button "Sim" at bounding box center [473, 366] width 65 height 32
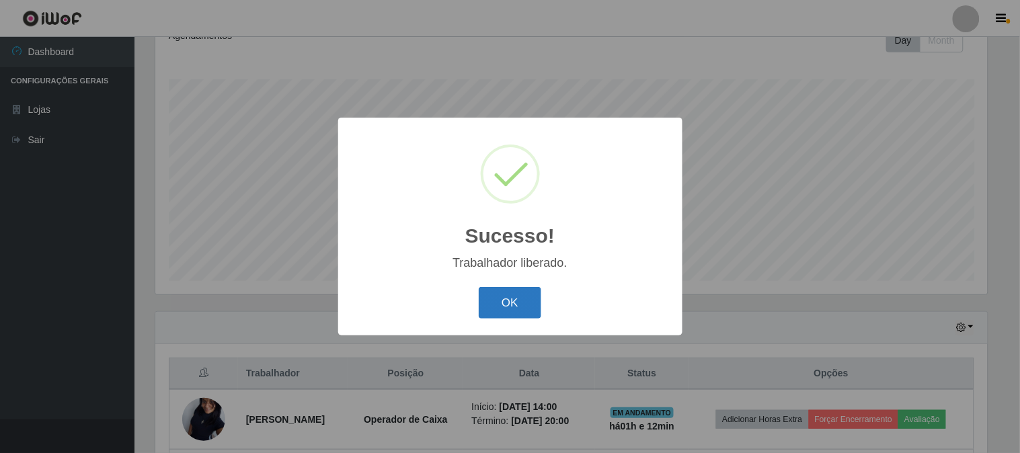
click at [523, 300] on button "OK" at bounding box center [510, 303] width 63 height 32
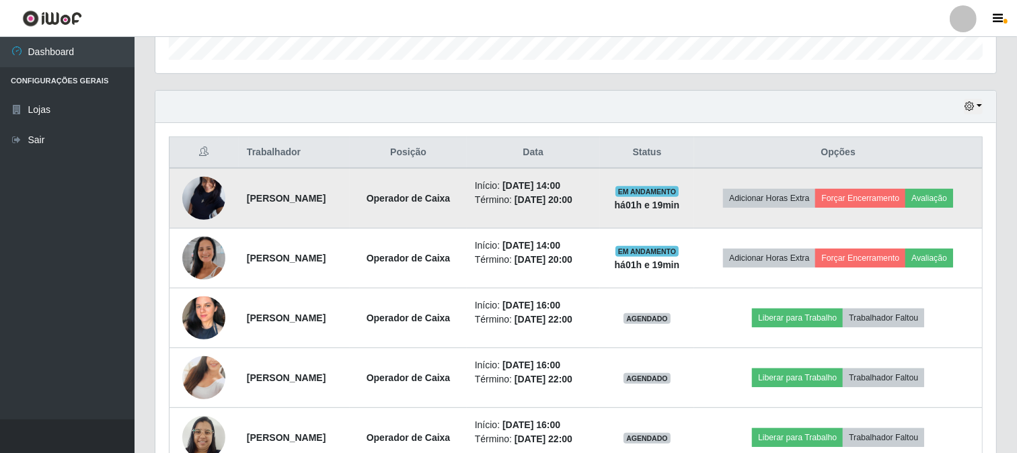
scroll to position [350, 0]
